Goal: Task Accomplishment & Management: Complete application form

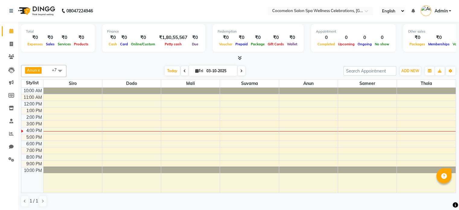
drag, startPoint x: 353, startPoint y: 152, endPoint x: 333, endPoint y: 187, distance: 40.5
drag, startPoint x: 333, startPoint y: 187, endPoint x: 347, endPoint y: 74, distance: 114.0
click at [277, 58] on div at bounding box center [238, 58] width 435 height 6
click at [413, 72] on span "ADD NEW" at bounding box center [411, 71] width 18 height 5
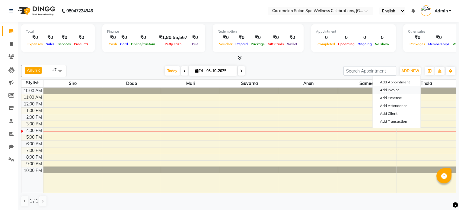
click at [400, 89] on link "Add Invoice" at bounding box center [397, 90] width 48 height 8
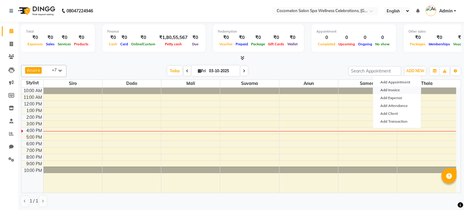
select select "576"
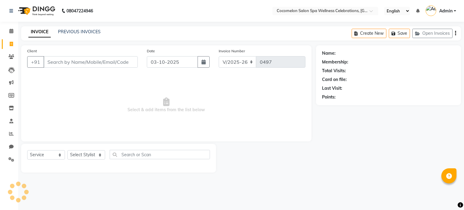
select select "package"
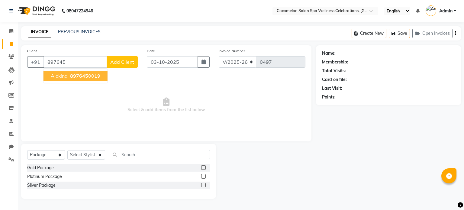
click at [77, 77] on span "897645" at bounding box center [79, 76] width 18 height 6
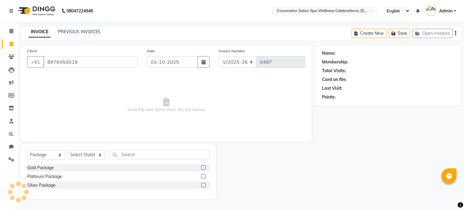
type input "8976450019"
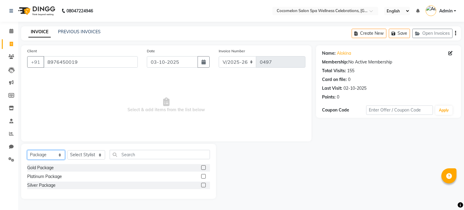
click at [54, 152] on select "Select Service Product Membership Package Voucher Prepaid Gift Card" at bounding box center [46, 154] width 38 height 9
select select "service"
click at [27, 150] on select "Select Service Product Membership Package Voucher Prepaid Gift Card" at bounding box center [46, 154] width 38 height 9
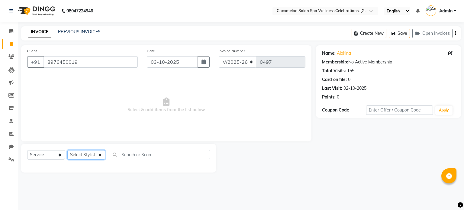
click at [89, 155] on select "Select Stylist [PERSON_NAME] Dodo Mali [PERSON_NAME] Siro [PERSON_NAME]" at bounding box center [86, 154] width 38 height 9
select select "59045"
click at [67, 150] on select "Select Stylist [PERSON_NAME] Dodo Mali [PERSON_NAME] Siro [PERSON_NAME]" at bounding box center [86, 154] width 38 height 9
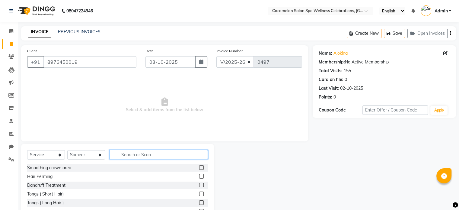
click at [129, 149] on div "Select Service Product Membership Package Voucher Prepaid Gift Card Select Styl…" at bounding box center [117, 188] width 193 height 89
type input "hai"
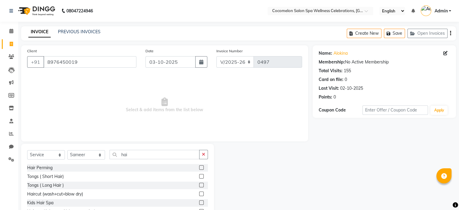
click at [129, 148] on div "Select Service Product Membership Package Voucher Prepaid Gift Card Select Styl…" at bounding box center [117, 188] width 193 height 89
click at [199, 195] on label at bounding box center [201, 193] width 5 height 5
click at [199, 195] on input "checkbox" at bounding box center [201, 194] width 4 height 4
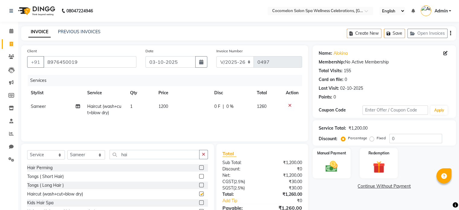
checkbox input "false"
click at [188, 108] on td "1200" at bounding box center [183, 110] width 56 height 20
select select "59045"
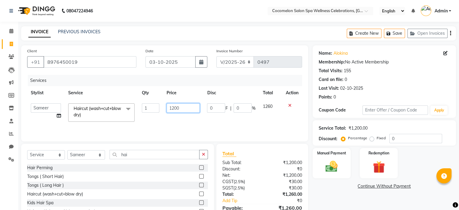
click at [188, 107] on input "1200" at bounding box center [183, 107] width 33 height 9
type input "1800"
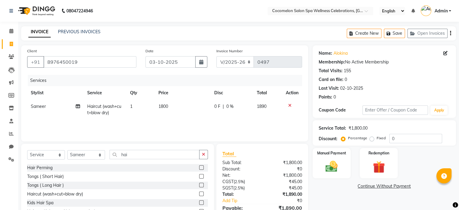
click at [290, 113] on td at bounding box center [292, 110] width 20 height 20
click at [451, 34] on icon "button" at bounding box center [450, 33] width 1 height 0
select select "package"
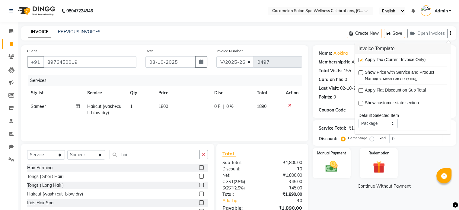
click at [361, 59] on label at bounding box center [361, 60] width 5 height 5
click at [361, 59] on input "checkbox" at bounding box center [361, 60] width 4 height 4
checkbox input "false"
drag, startPoint x: 350, startPoint y: 155, endPoint x: 347, endPoint y: 153, distance: 3.9
click at [348, 154] on div "Manual Payment" at bounding box center [332, 162] width 40 height 31
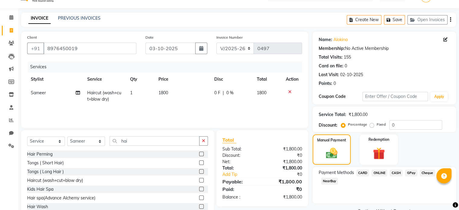
scroll to position [32, 0]
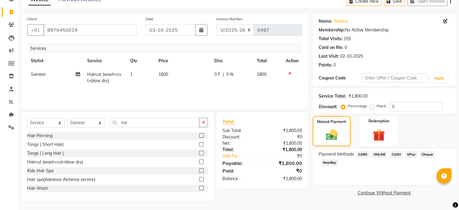
click at [415, 154] on span "GPay" at bounding box center [411, 154] width 12 height 7
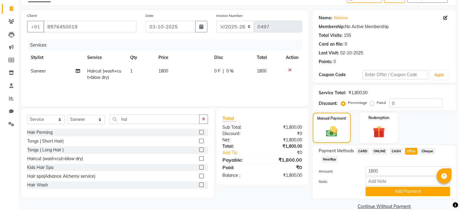
scroll to position [46, 0]
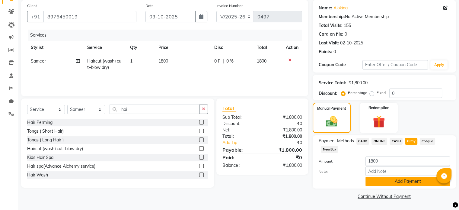
click at [415, 177] on button "Add Payment" at bounding box center [408, 181] width 85 height 9
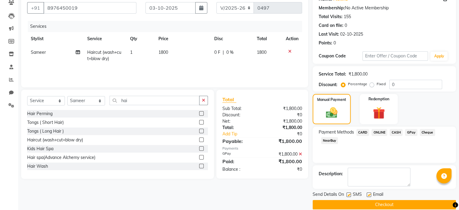
scroll to position [62, 0]
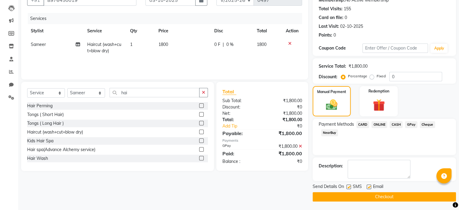
drag, startPoint x: 396, startPoint y: 194, endPoint x: 393, endPoint y: 189, distance: 6.0
click at [395, 191] on div "Send Details On SMS Email Checkout" at bounding box center [384, 192] width 143 height 18
click at [364, 193] on button "Checkout" at bounding box center [384, 196] width 143 height 9
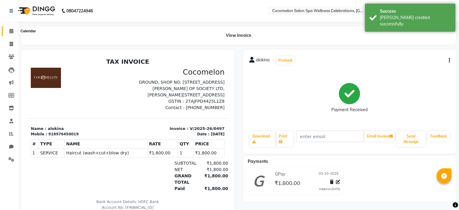
click at [12, 29] on icon at bounding box center [11, 31] width 4 height 5
